Goal: Task Accomplishment & Management: Manage account settings

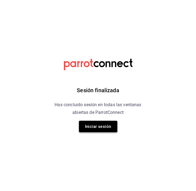
click at [92, 129] on button "Iniciar sesión" at bounding box center [98, 127] width 38 height 12
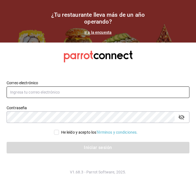
type input "rovie08@hotmail.com"
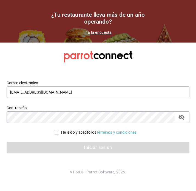
click at [56, 133] on input "He leído y acepto los Términos y condiciones." at bounding box center [56, 132] width 5 height 5
checkbox input "true"
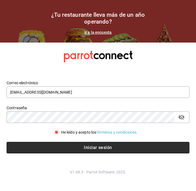
click at [94, 148] on button "Iniciar sesión" at bounding box center [98, 148] width 183 height 12
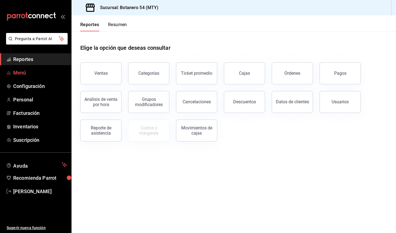
click at [21, 73] on span "Menú" at bounding box center [40, 72] width 54 height 7
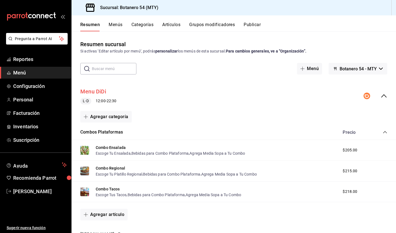
click at [96, 90] on button "Menu DiDi" at bounding box center [93, 92] width 26 height 8
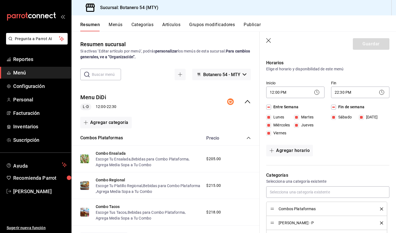
scroll to position [35, 0]
click at [196, 107] on input "Entre Semana" at bounding box center [268, 107] width 5 height 5
checkbox input "false"
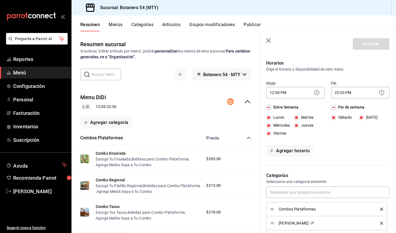
checkbox input "false"
click at [196, 110] on div "Fin de semana [DATE][PERSON_NAME][DATE]" at bounding box center [360, 121] width 58 height 34
click at [196, 108] on input "Fin de semana" at bounding box center [333, 107] width 5 height 5
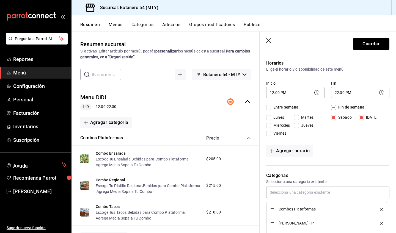
checkbox input "false"
click at [196, 107] on input "Fin de semana" at bounding box center [333, 107] width 5 height 5
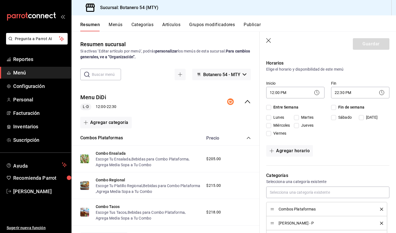
checkbox input "true"
click at [196, 43] on button "Guardar" at bounding box center [371, 44] width 37 height 12
